Goal: Information Seeking & Learning: Learn about a topic

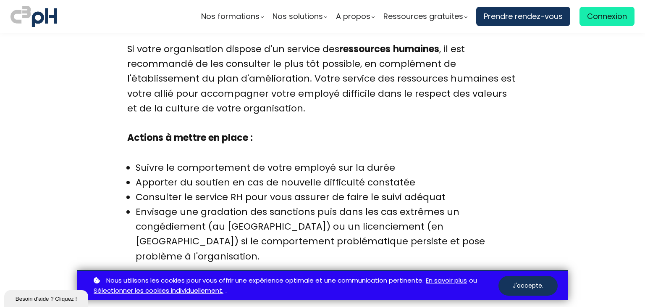
scroll to position [3907, 0]
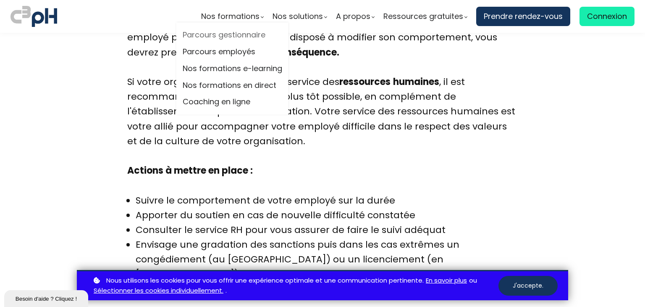
click at [252, 33] on link "Parcours gestionnaire" at bounding box center [233, 35] width 100 height 13
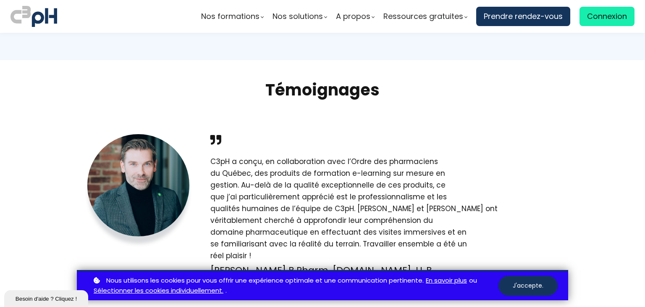
scroll to position [1344, 0]
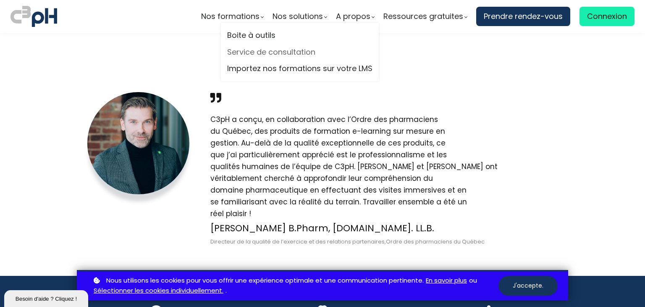
click at [279, 52] on link "Service de consultation" at bounding box center [299, 52] width 145 height 13
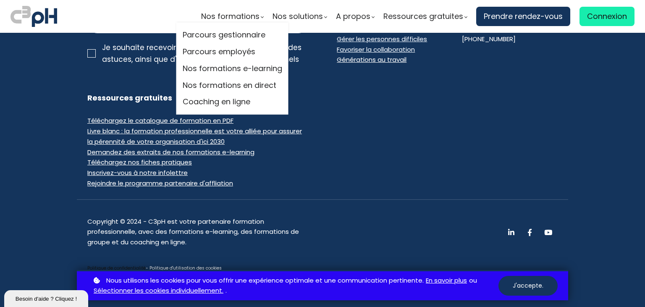
scroll to position [2062, 0]
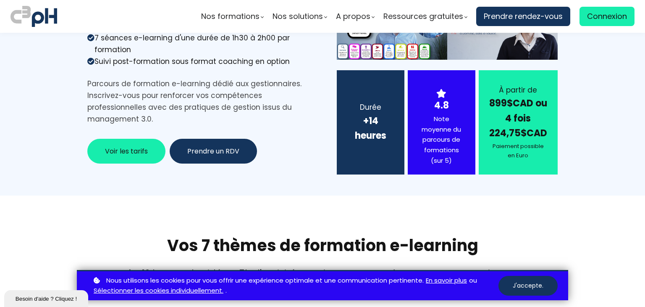
scroll to position [126, 0]
